Goal: Information Seeking & Learning: Learn about a topic

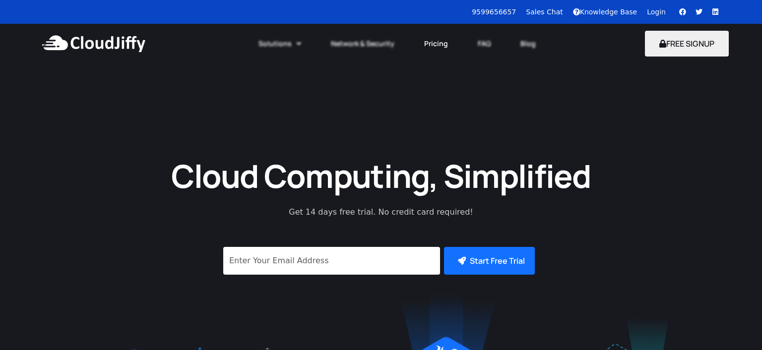
click at [429, 47] on link "Pricing" at bounding box center [436, 44] width 54 height 22
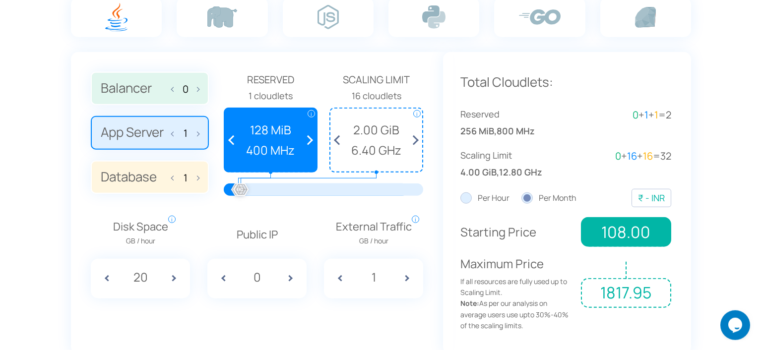
scroll to position [734, 0]
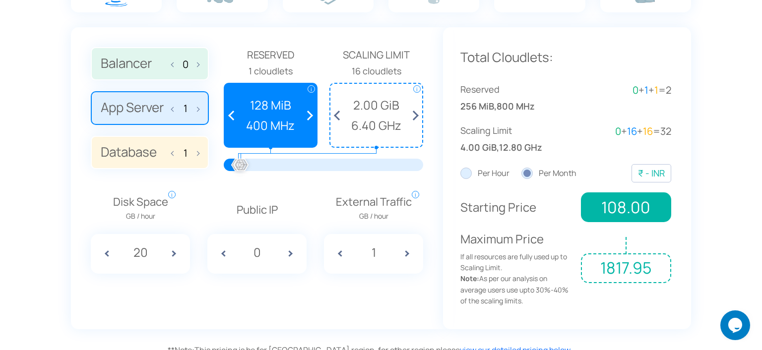
click at [173, 154] on span at bounding box center [175, 152] width 7 height 21
type input "0"
click at [652, 170] on div "₹ - INR" at bounding box center [651, 173] width 27 height 14
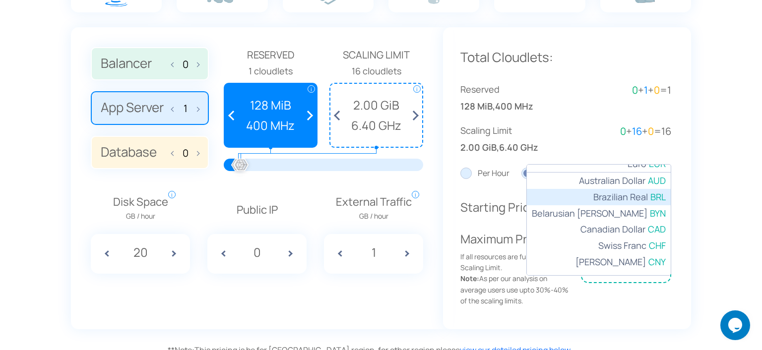
scroll to position [0, 0]
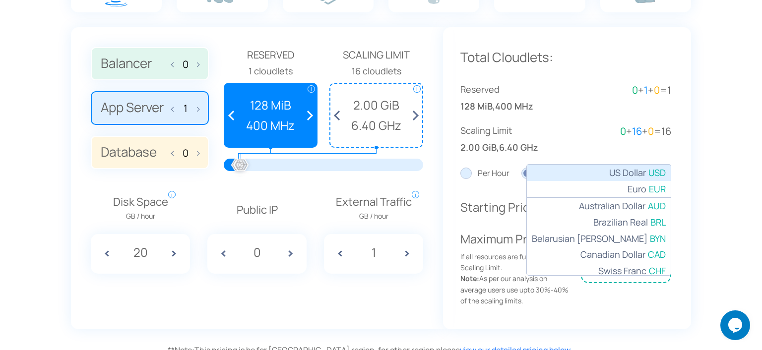
click at [640, 174] on span "US Dollar" at bounding box center [627, 173] width 37 height 14
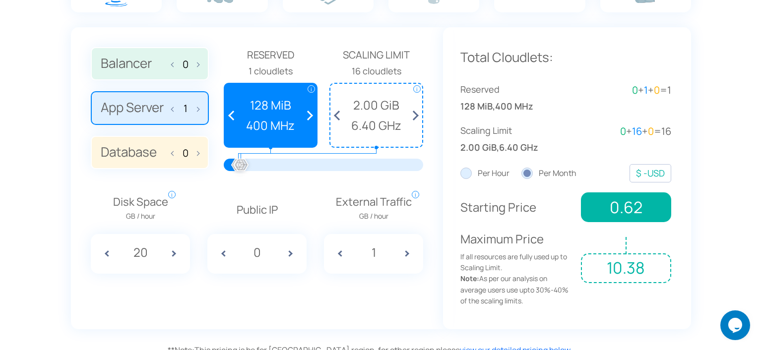
click at [699, 170] on section "Estimate Your Monthly Costs Price depend on region** 0 1 0 Reserved i i" at bounding box center [381, 110] width 762 height 503
click at [308, 118] on span at bounding box center [307, 115] width 18 height 63
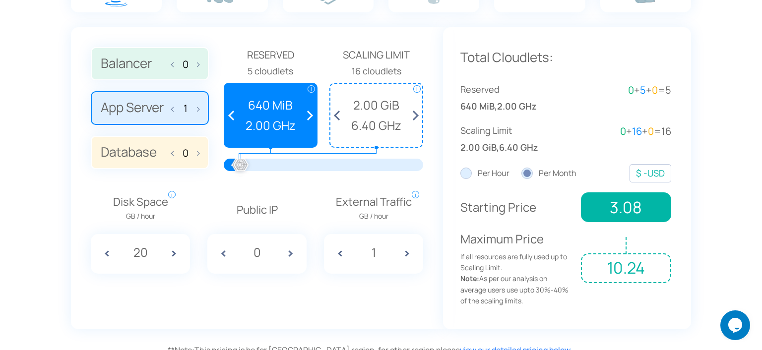
click at [338, 112] on span at bounding box center [340, 115] width 18 height 63
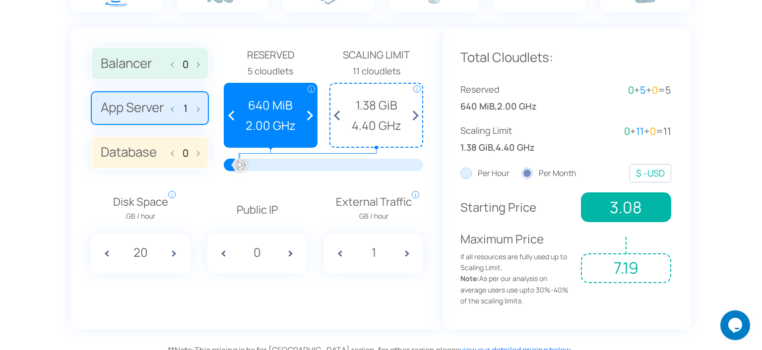
click at [338, 112] on span at bounding box center [340, 115] width 18 height 63
click at [307, 113] on span at bounding box center [307, 115] width 18 height 63
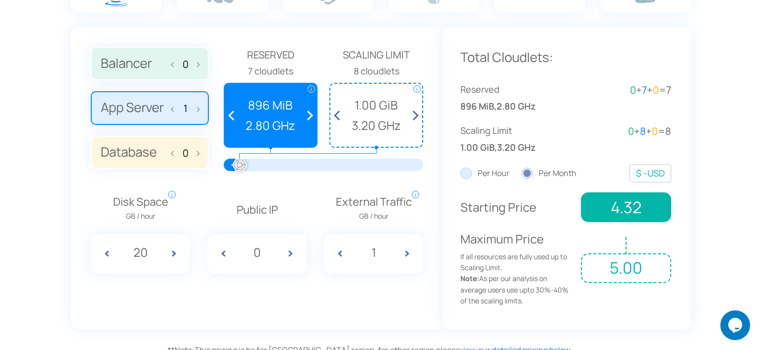
click at [307, 113] on span at bounding box center [307, 115] width 18 height 63
click at [336, 113] on span at bounding box center [340, 115] width 18 height 63
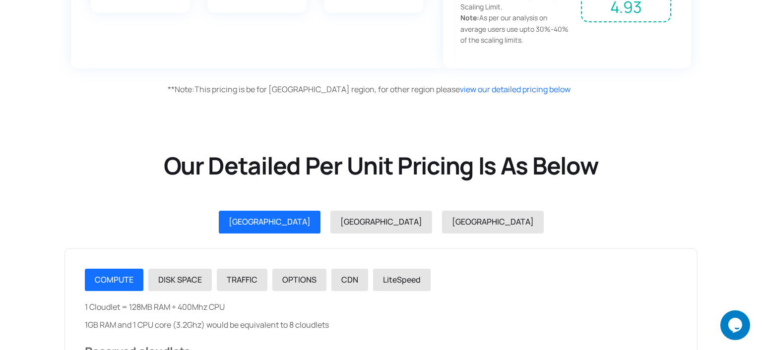
scroll to position [996, 0]
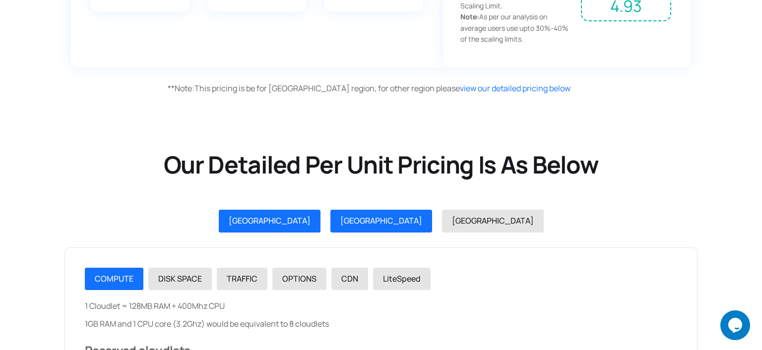
click at [375, 225] on span "[GEOGRAPHIC_DATA]" at bounding box center [381, 220] width 82 height 11
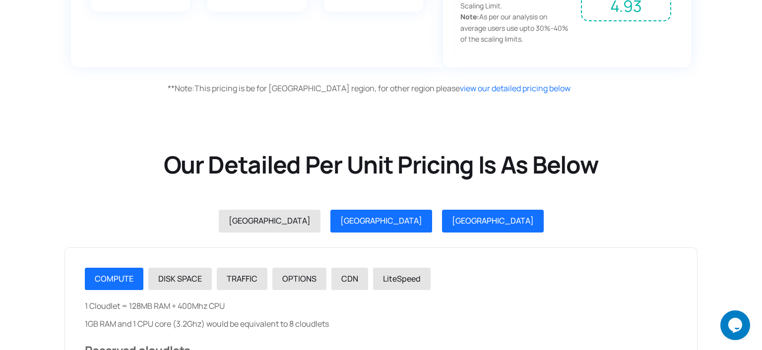
click at [442, 227] on link "[GEOGRAPHIC_DATA]" at bounding box center [493, 221] width 102 height 23
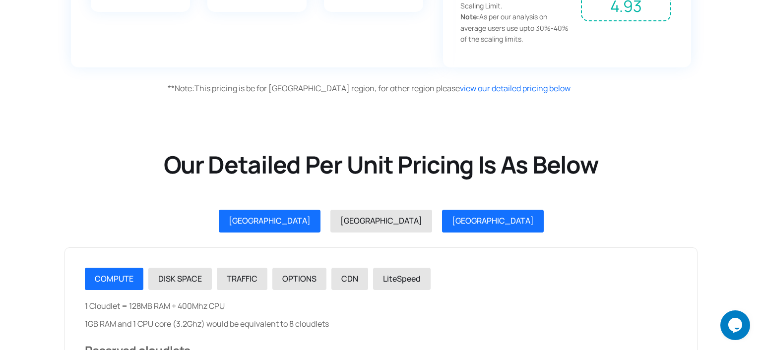
click at [311, 223] on span "[GEOGRAPHIC_DATA]" at bounding box center [270, 220] width 82 height 11
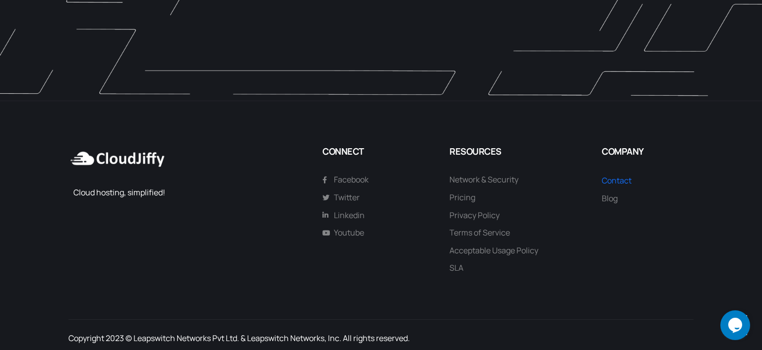
scroll to position [2597, 0]
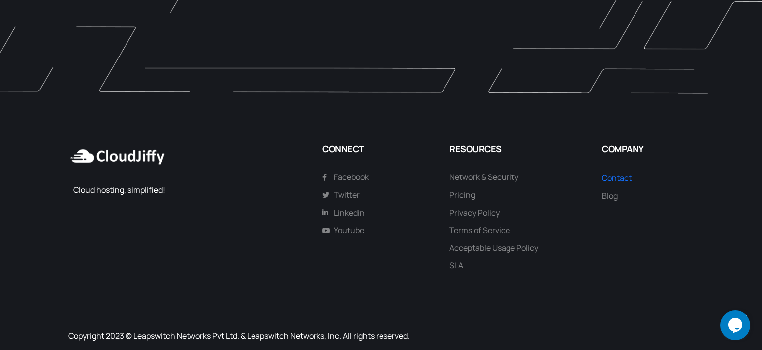
click at [732, 322] on icon "Chat widget" at bounding box center [736, 325] width 14 height 15
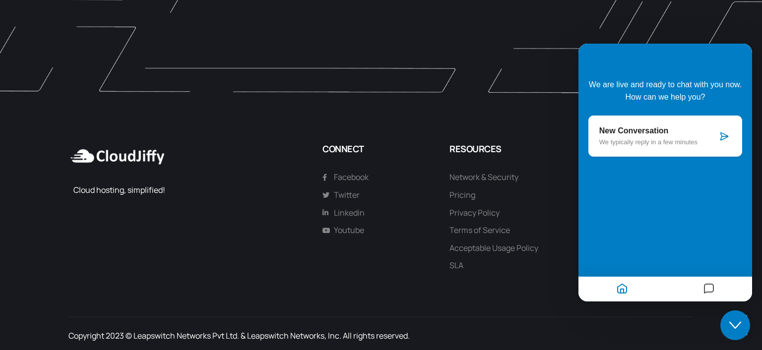
drag, startPoint x: 737, startPoint y: 332, endPoint x: 862, endPoint y: 567, distance: 266.9
click at [737, 332] on icon "Close Chat This icon closes the chat window." at bounding box center [736, 326] width 12 height 12
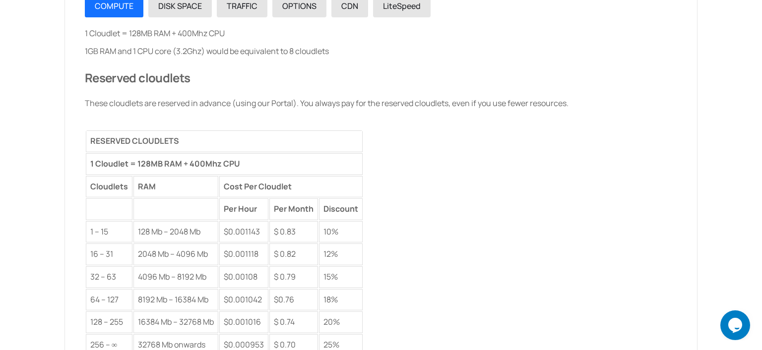
scroll to position [1181, 0]
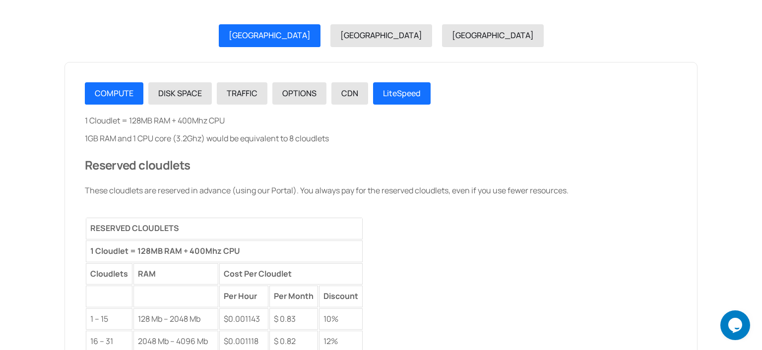
click at [393, 86] on link "LiteSpeed" at bounding box center [402, 93] width 58 height 23
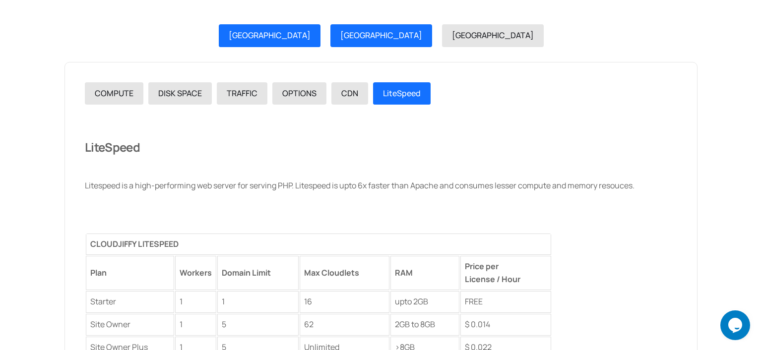
click at [383, 32] on link "[GEOGRAPHIC_DATA]" at bounding box center [382, 35] width 102 height 23
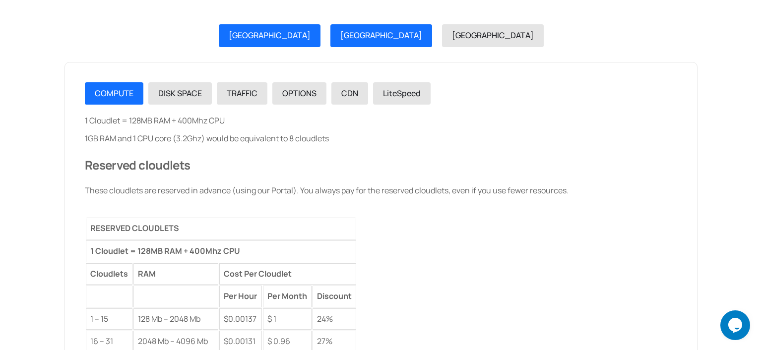
click at [321, 35] on link "[GEOGRAPHIC_DATA]" at bounding box center [270, 35] width 102 height 23
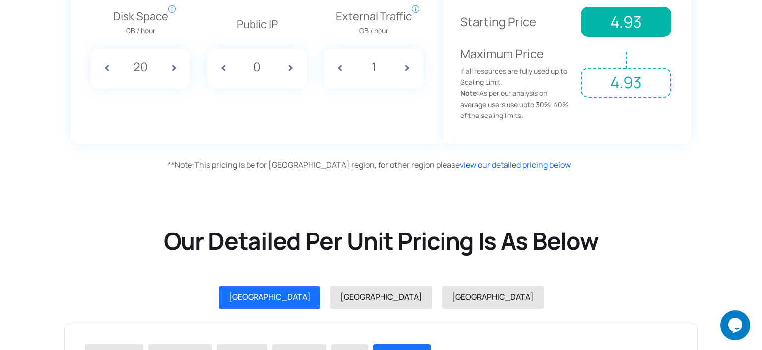
scroll to position [1024, 0]
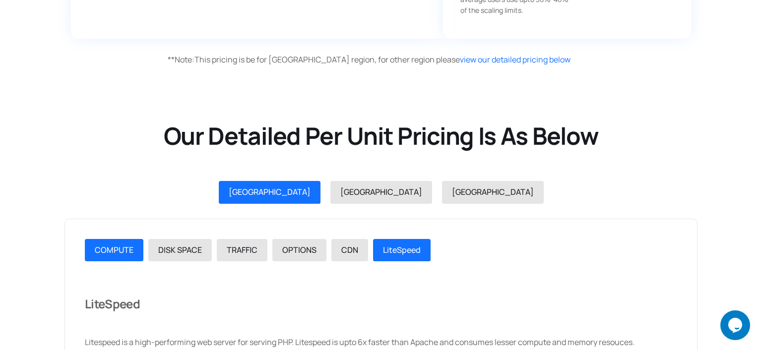
click at [110, 255] on div "COMPUTE" at bounding box center [114, 250] width 39 height 13
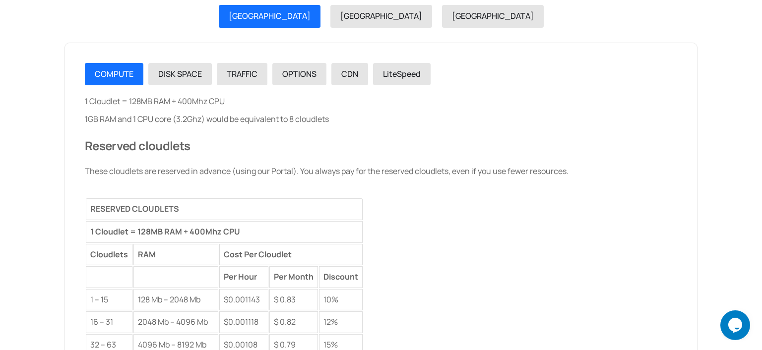
scroll to position [1181, 0]
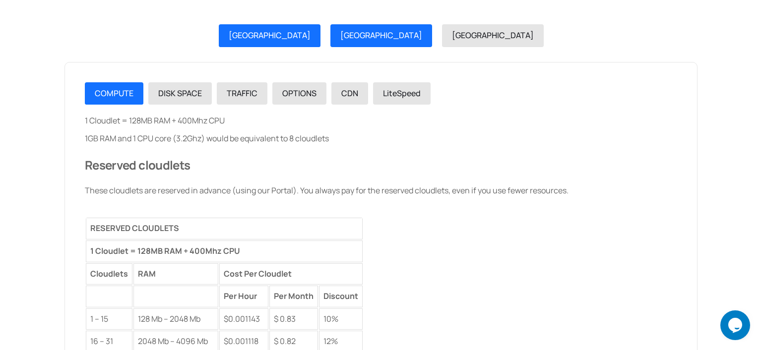
click at [359, 39] on link "[GEOGRAPHIC_DATA]" at bounding box center [382, 35] width 102 height 23
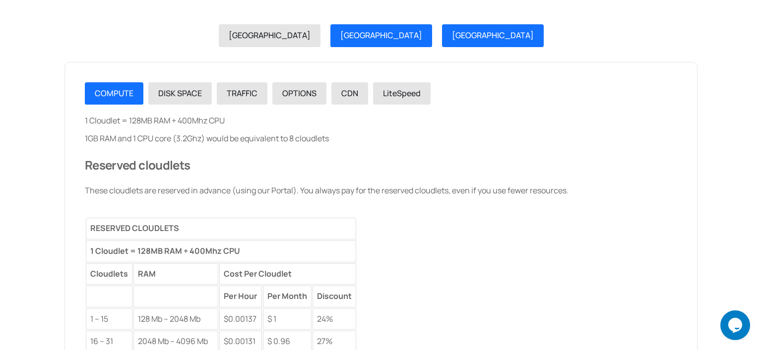
click at [452, 31] on span "[GEOGRAPHIC_DATA]" at bounding box center [493, 35] width 82 height 11
click at [376, 27] on link "[GEOGRAPHIC_DATA]" at bounding box center [382, 35] width 102 height 23
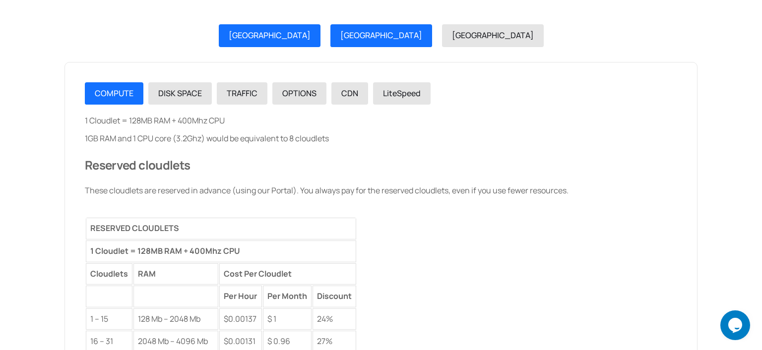
click at [311, 35] on span "[GEOGRAPHIC_DATA]" at bounding box center [270, 35] width 82 height 11
click at [380, 34] on span "[GEOGRAPHIC_DATA]" at bounding box center [381, 35] width 82 height 11
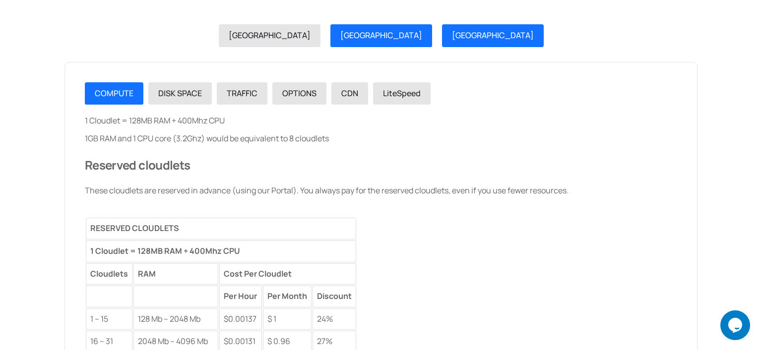
click at [452, 36] on span "[GEOGRAPHIC_DATA]" at bounding box center [493, 35] width 82 height 11
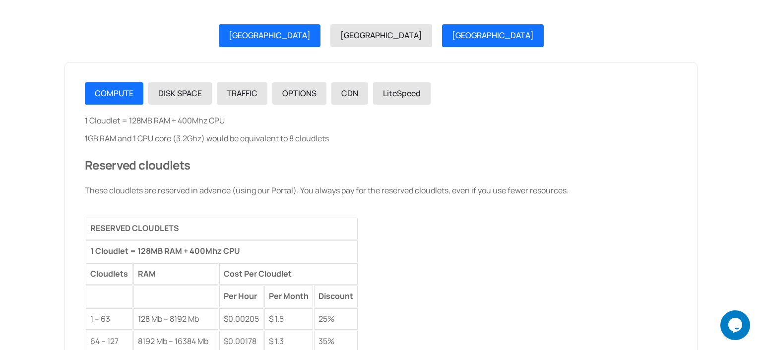
click at [311, 31] on span "[GEOGRAPHIC_DATA]" at bounding box center [270, 35] width 82 height 11
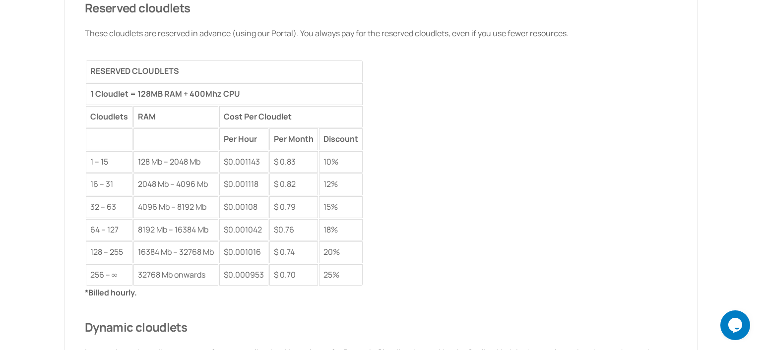
scroll to position [1076, 0]
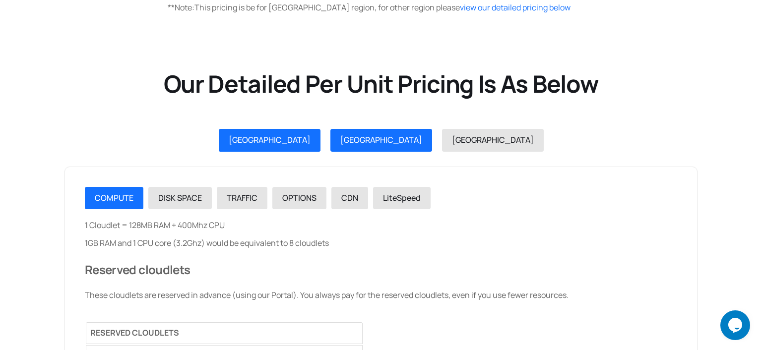
click at [366, 142] on span "[GEOGRAPHIC_DATA]" at bounding box center [381, 139] width 82 height 11
click at [321, 147] on link "[GEOGRAPHIC_DATA]" at bounding box center [270, 140] width 102 height 23
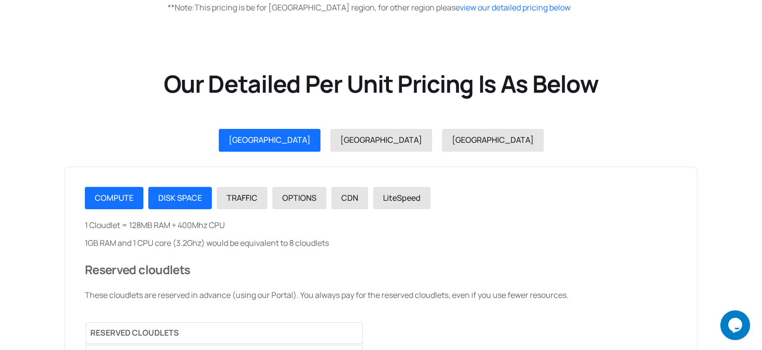
click at [176, 201] on span "DISK SPACE" at bounding box center [180, 198] width 44 height 11
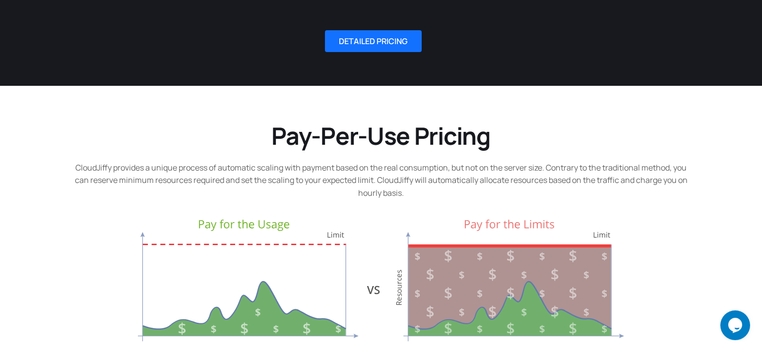
scroll to position [186, 0]
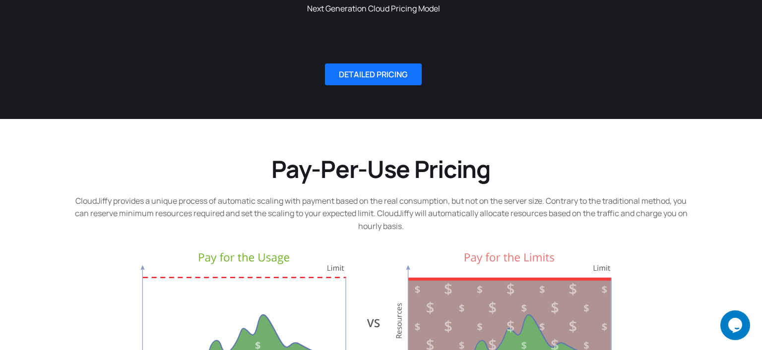
click at [716, 76] on div at bounding box center [683, 74] width 137 height 79
